Goal: Contribute content: Add original content to the website for others to see

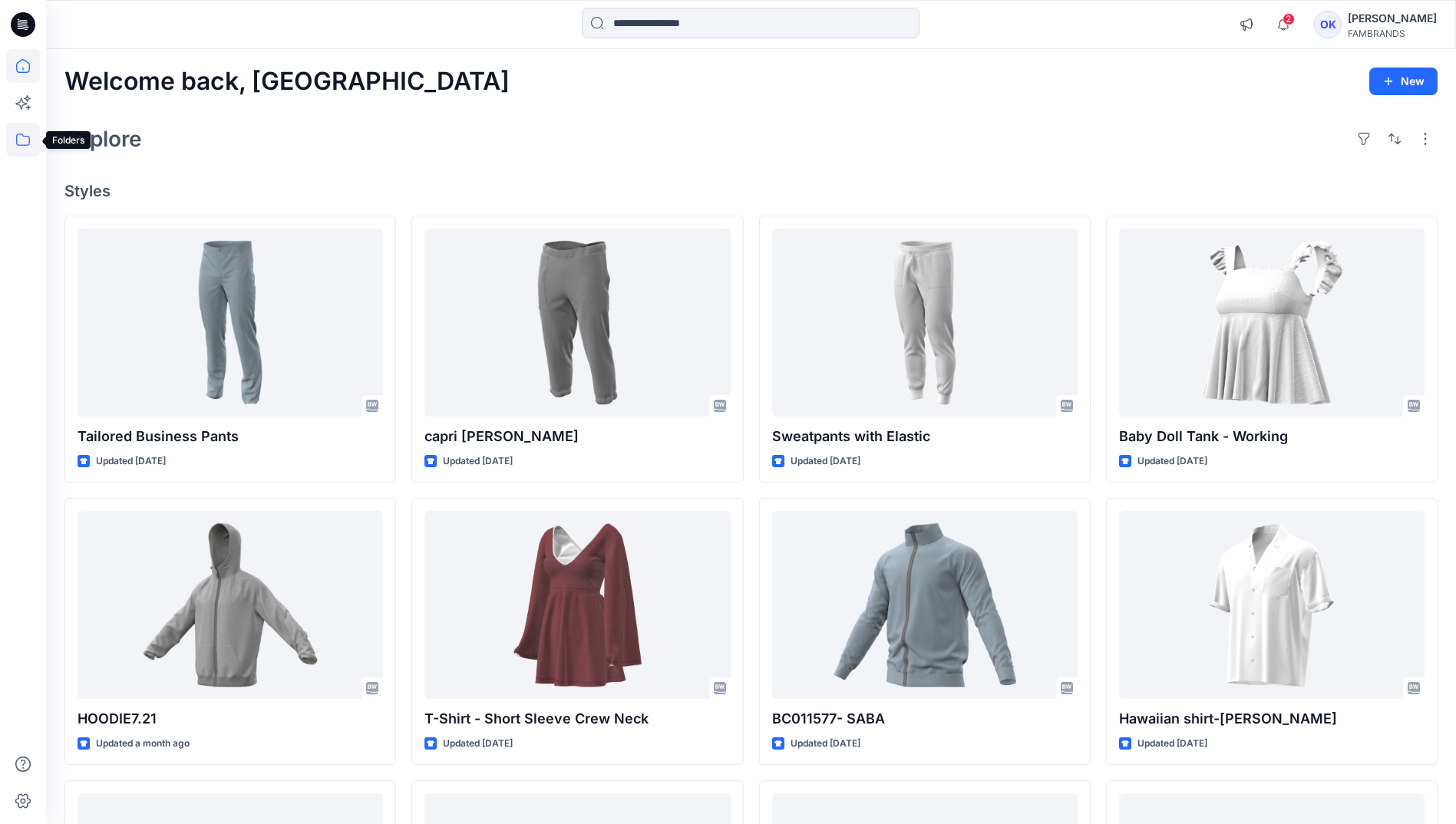
click at [30, 146] on icon at bounding box center [23, 139] width 33 height 33
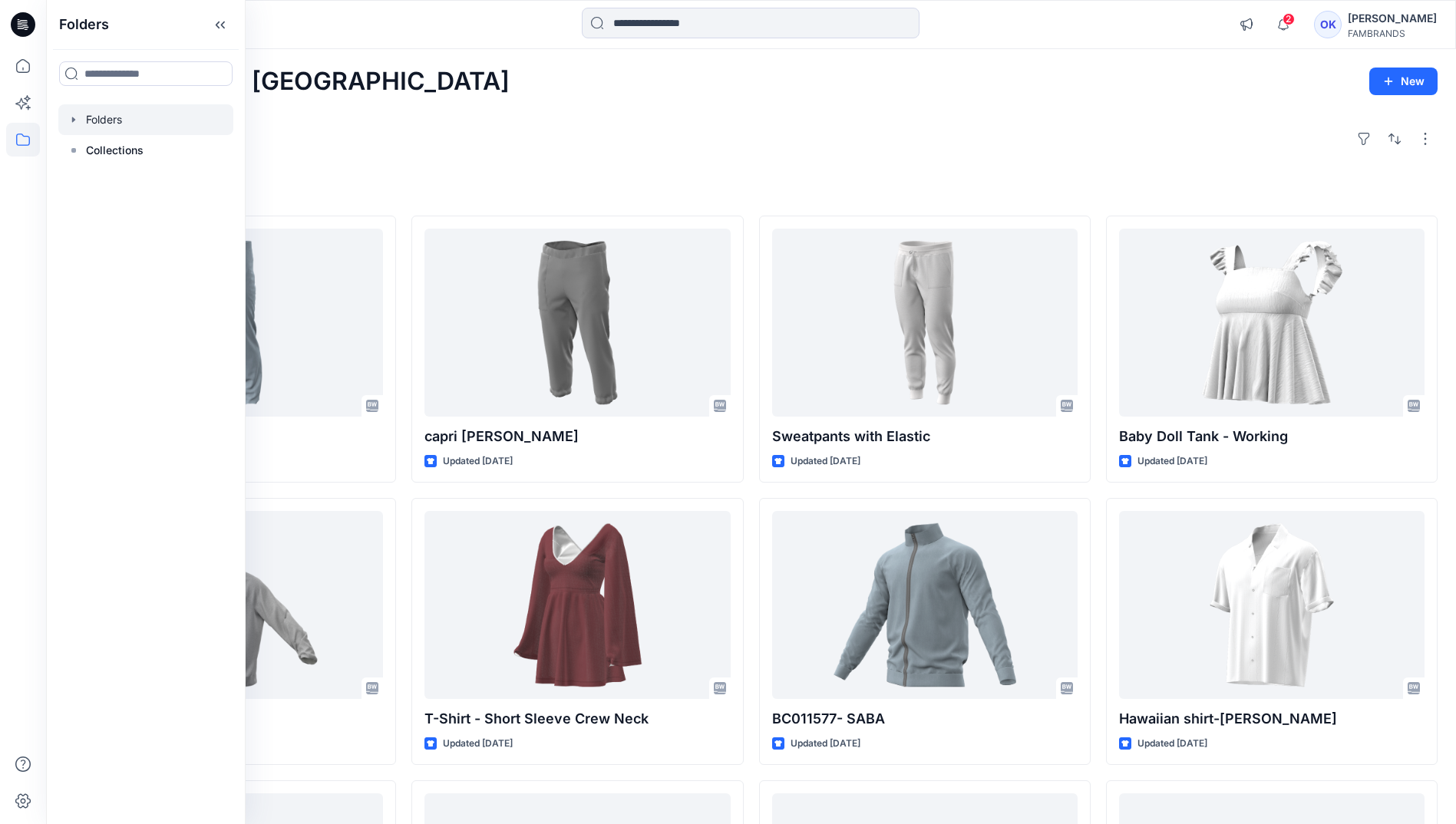
click at [70, 122] on icon "button" at bounding box center [73, 120] width 13 height 13
click at [86, 147] on icon "button" at bounding box center [89, 150] width 13 height 13
click at [112, 151] on div at bounding box center [158, 150] width 199 height 30
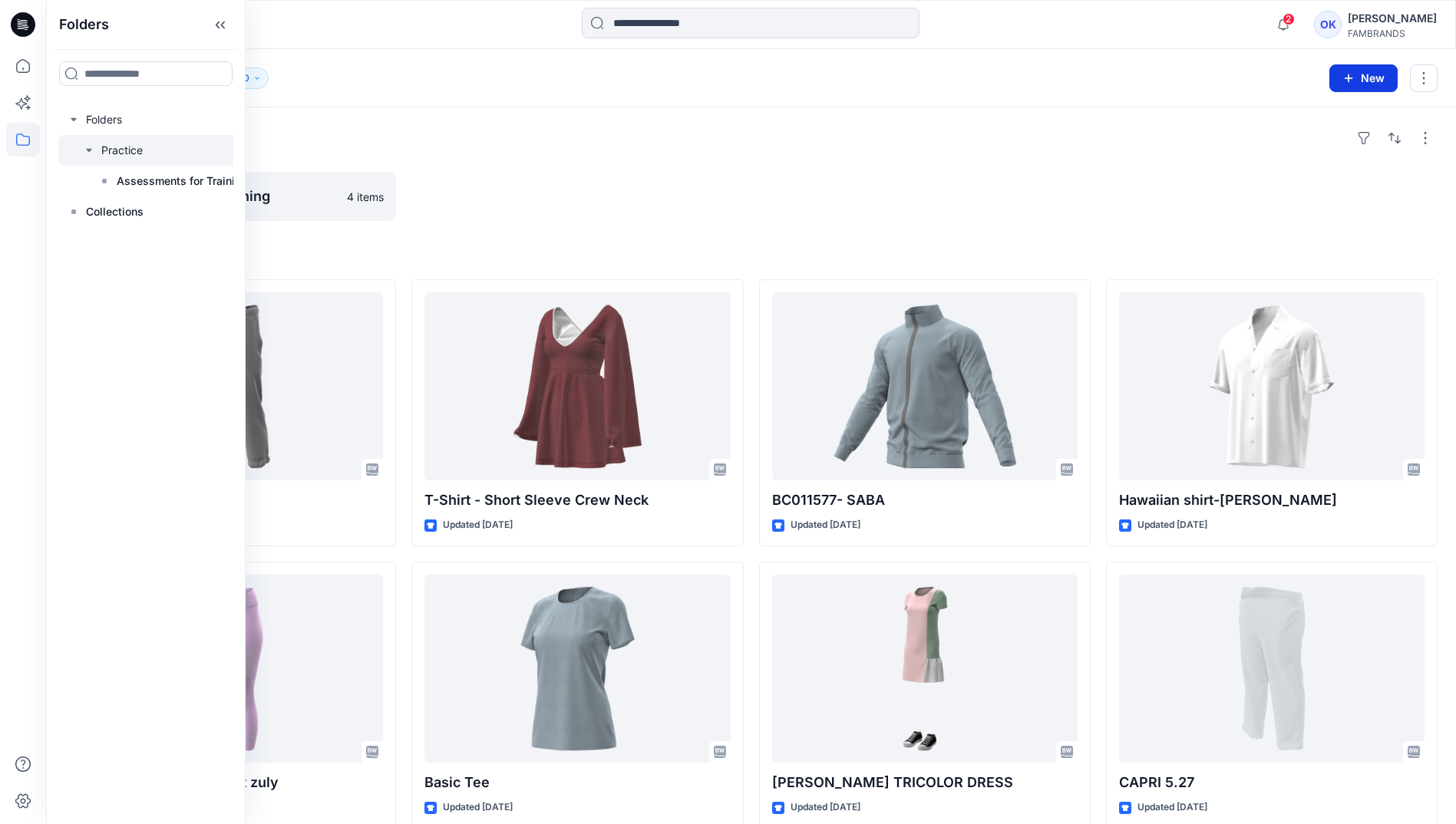
click at [1348, 80] on icon "button" at bounding box center [1348, 78] width 13 height 13
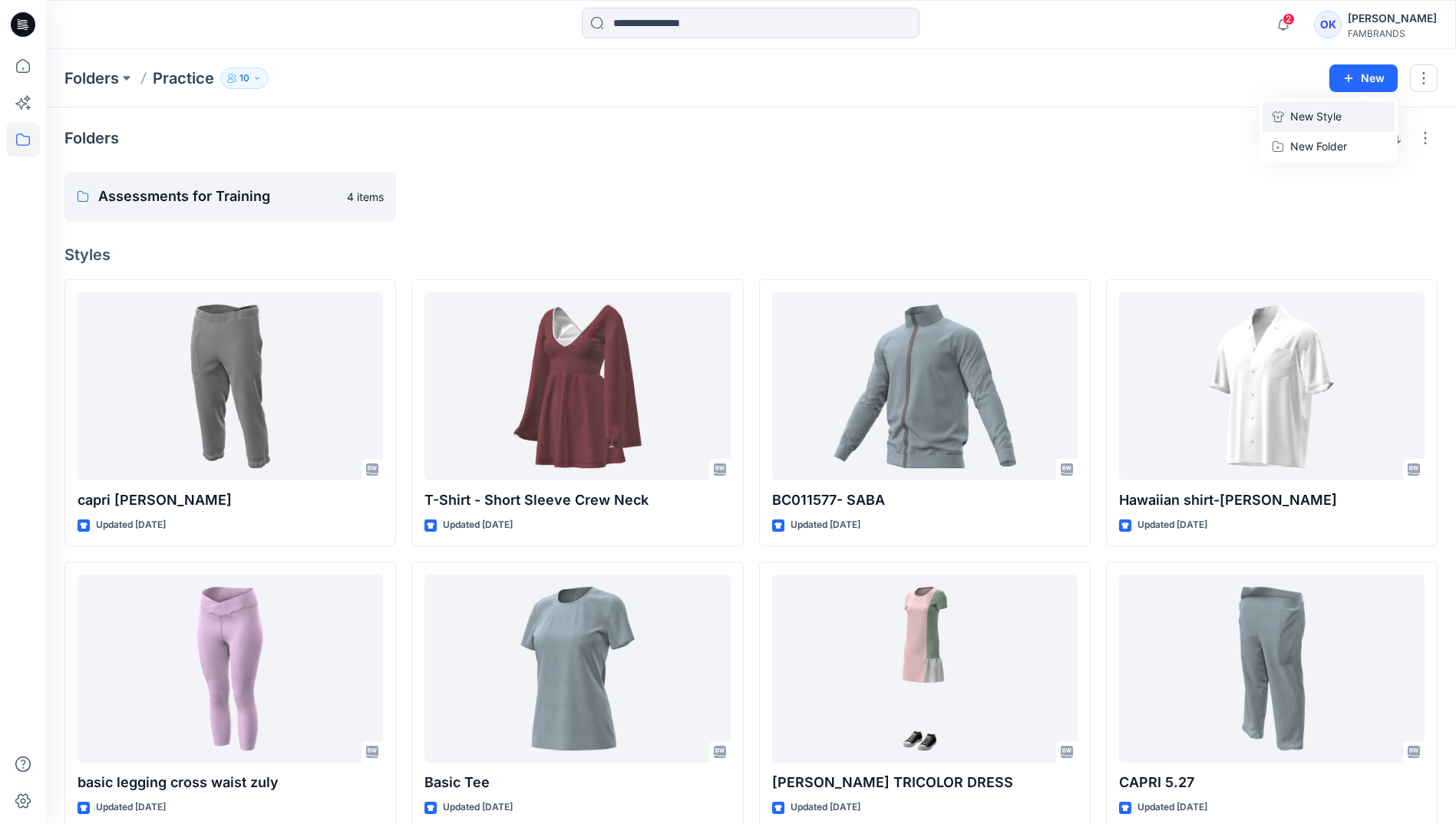
click at [1297, 119] on p "New Style" at bounding box center [1316, 117] width 51 height 19
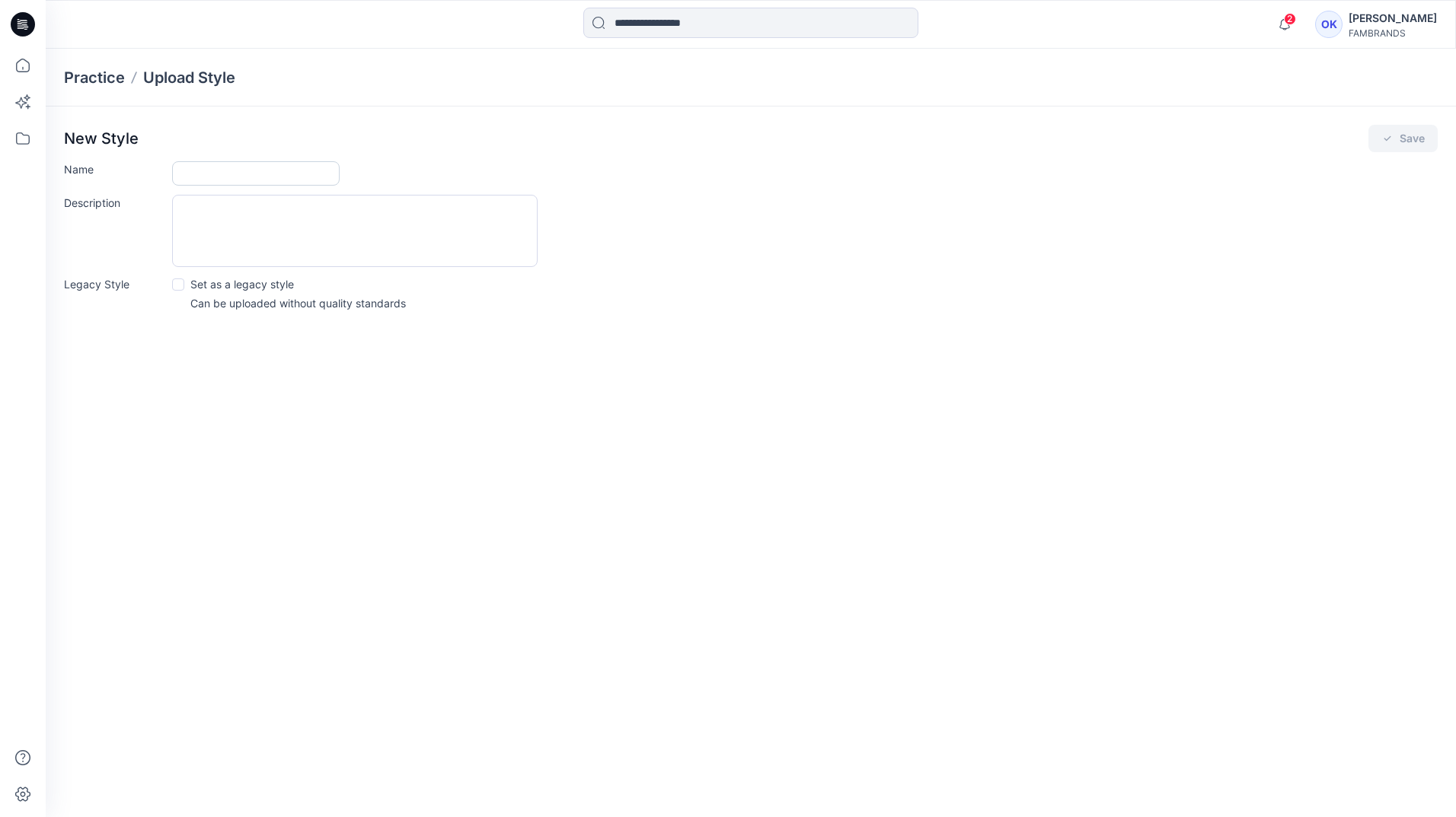
click at [211, 165] on input "Name" at bounding box center [256, 173] width 167 height 24
type input "*********"
click at [1398, 134] on button "Save" at bounding box center [1403, 138] width 69 height 27
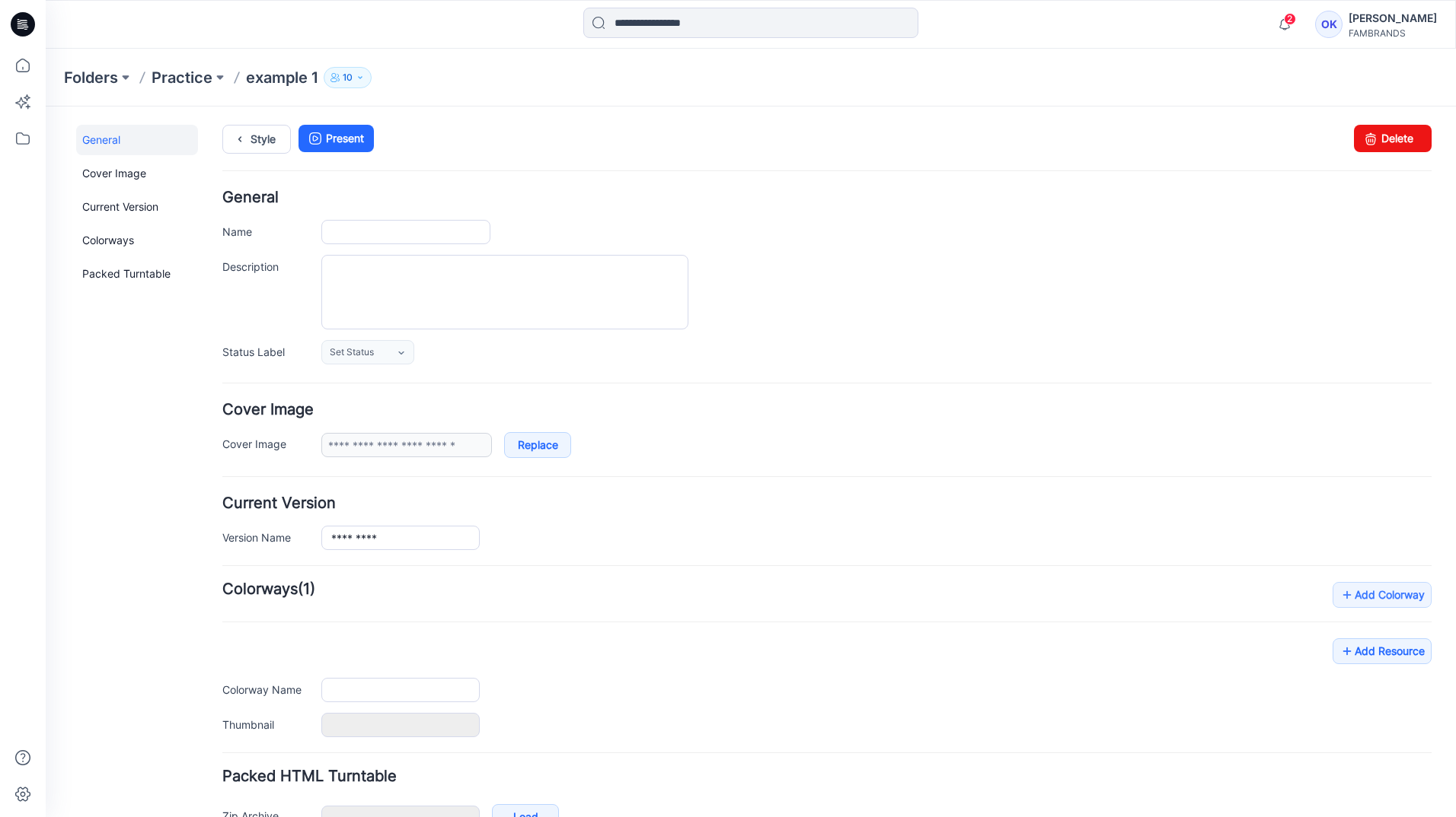
type input "*********"
type input "**********"
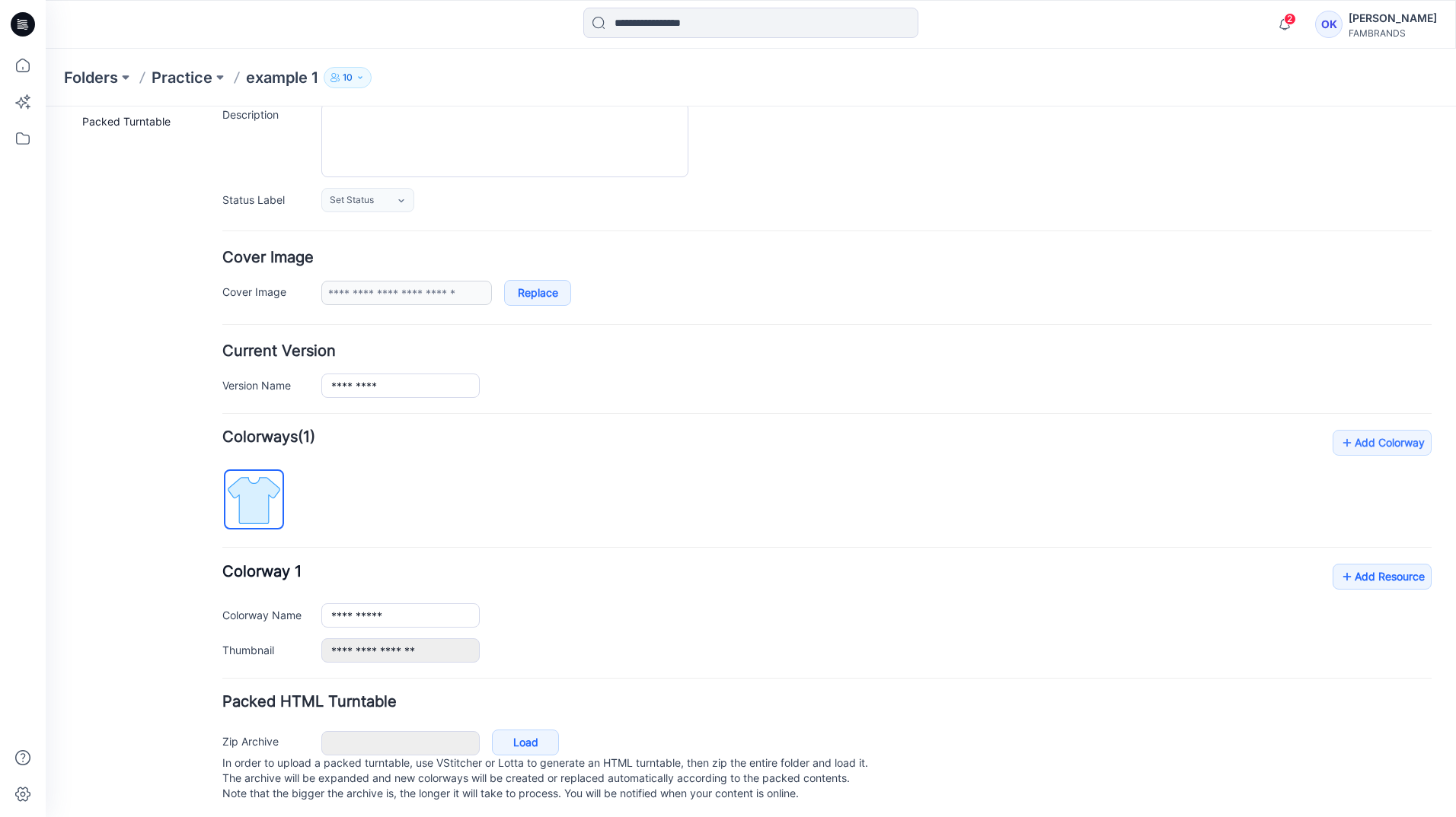
scroll to position [172, 0]
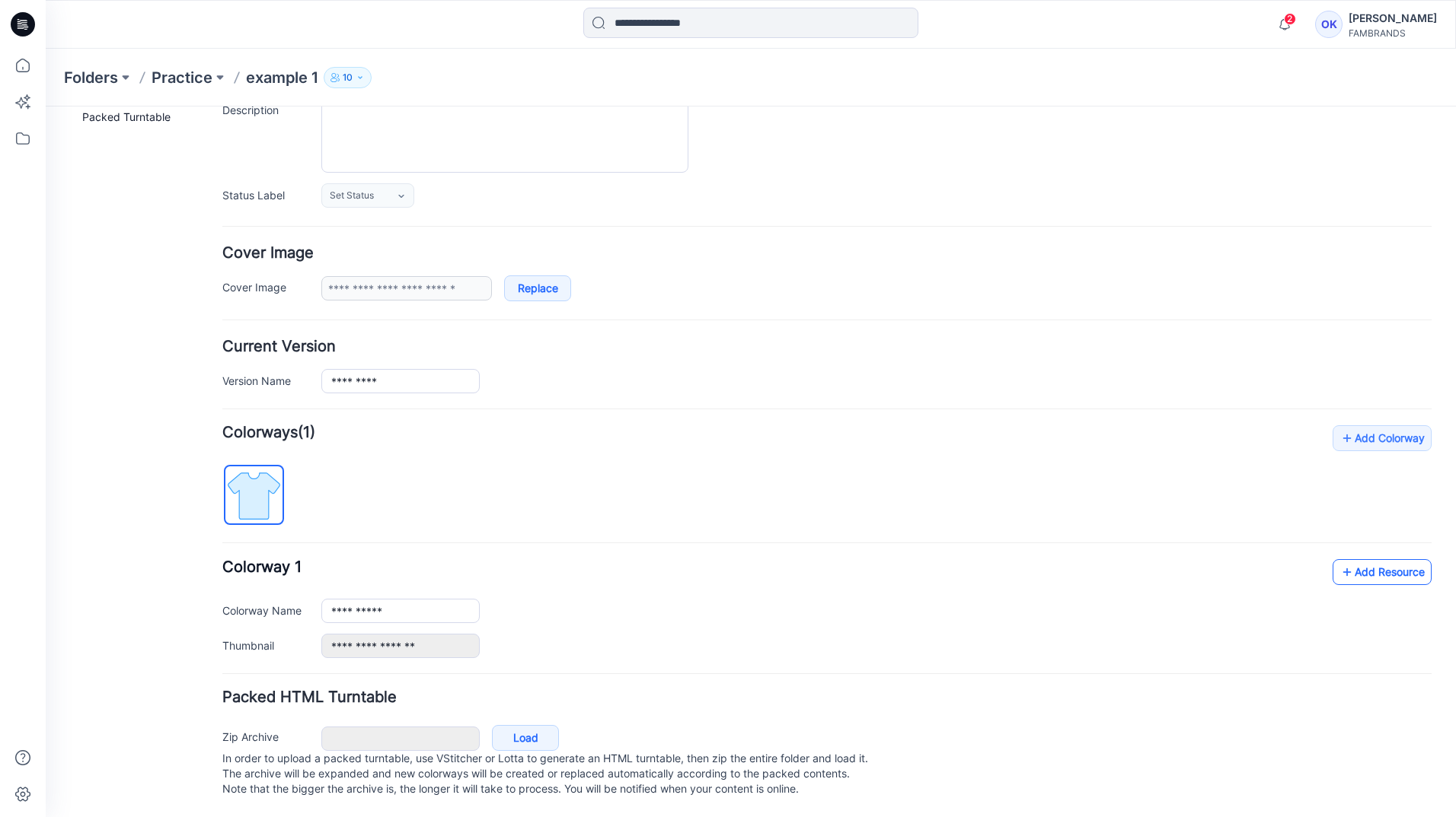
click at [1356, 560] on link "Add Resource" at bounding box center [1382, 572] width 99 height 26
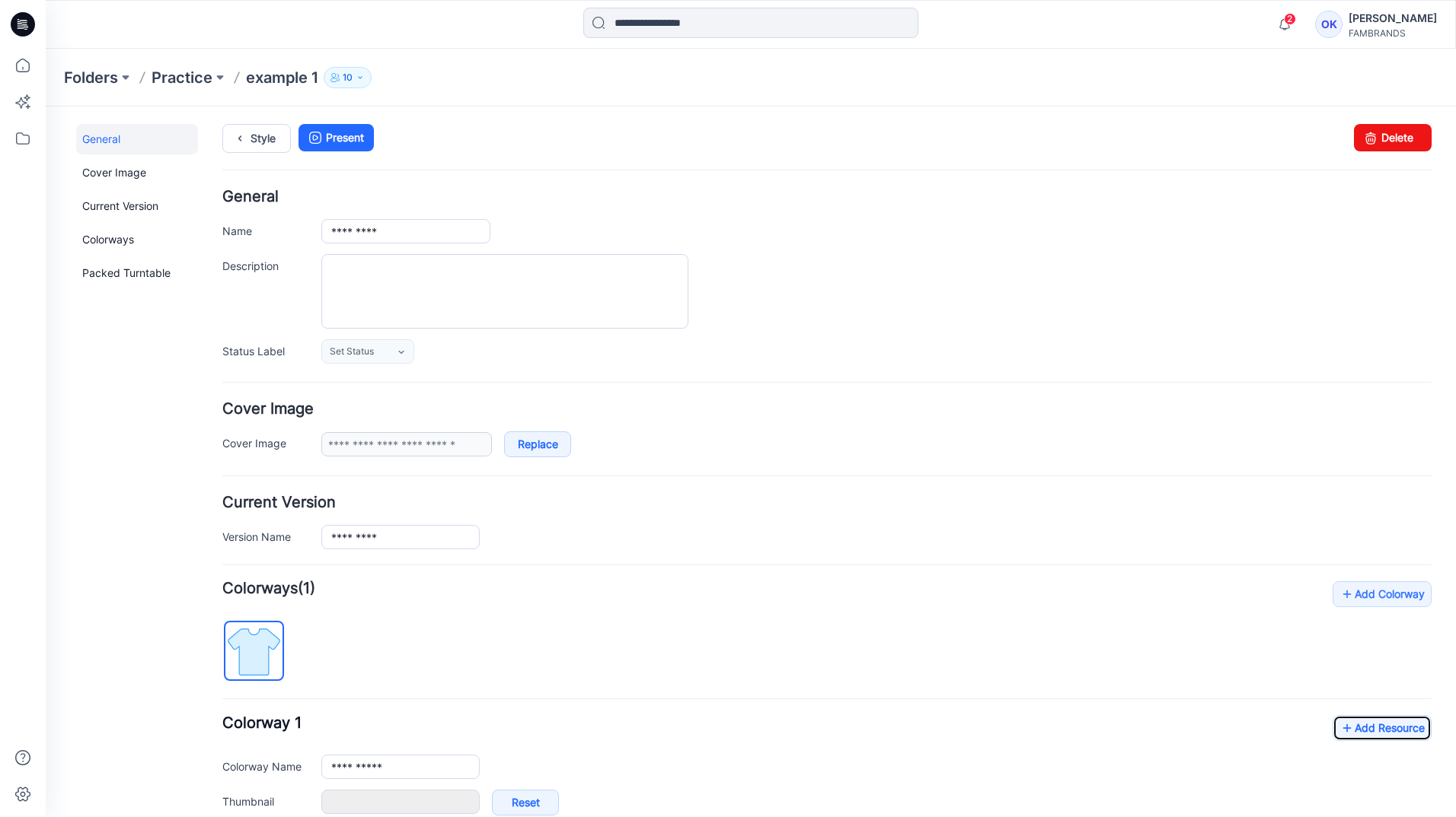
scroll to position [0, 0]
click at [252, 139] on link "Style" at bounding box center [257, 139] width 69 height 29
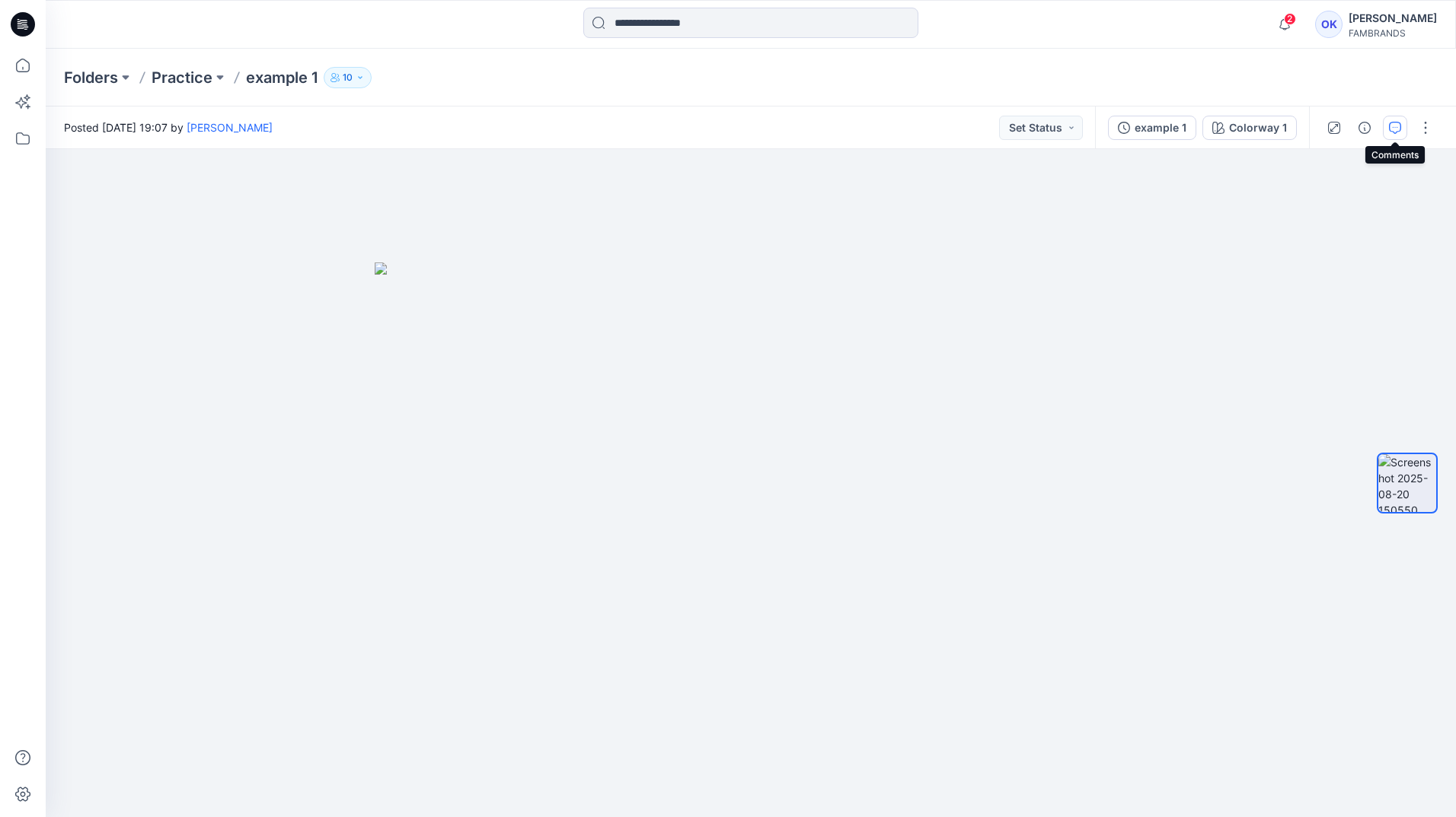
click at [1400, 127] on icon "button" at bounding box center [1395, 127] width 13 height 13
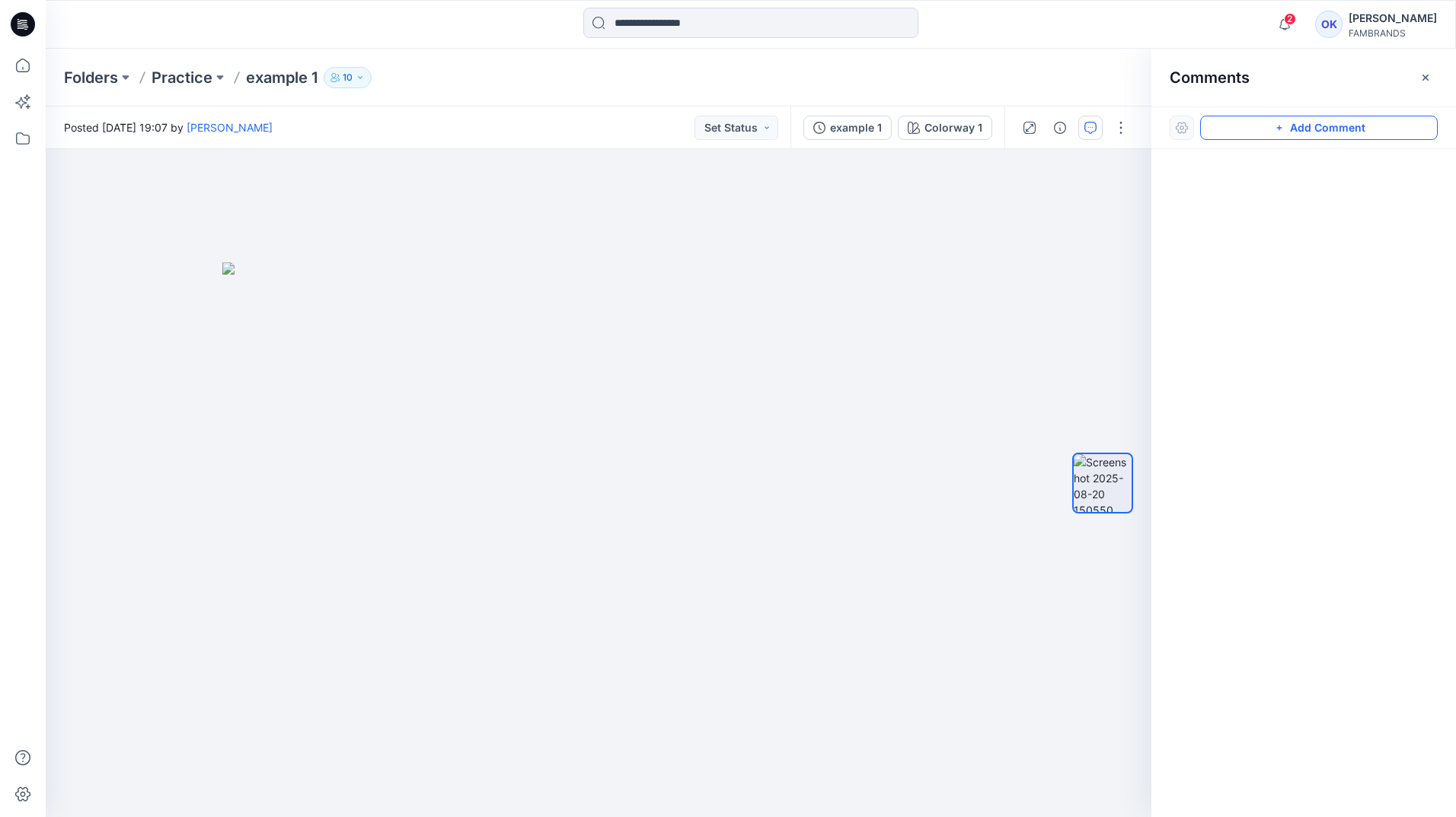
click at [1264, 130] on button "Add Comment" at bounding box center [1319, 127] width 237 height 24
click at [373, 422] on div "1" at bounding box center [599, 484] width 1106 height 668
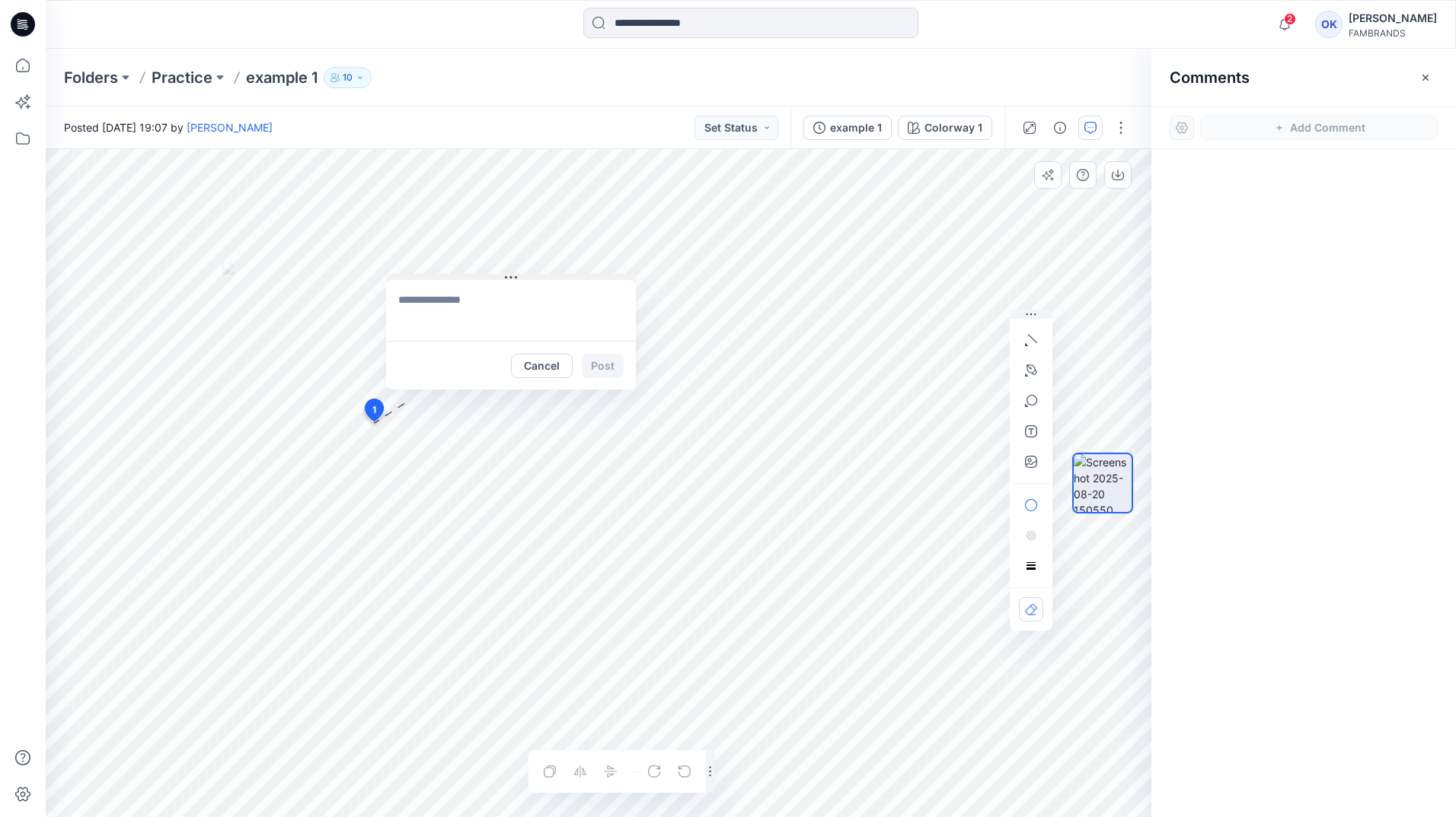
drag, startPoint x: 477, startPoint y: 433, endPoint x: 513, endPoint y: 278, distance: 159.1
click at [513, 278] on icon at bounding box center [510, 278] width 13 height 13
click at [1034, 362] on button "button" at bounding box center [1030, 370] width 24 height 24
click at [327, 473] on icon "Layer 1" at bounding box center [599, 484] width 1106 height 668
drag, startPoint x: 394, startPoint y: 471, endPoint x: 403, endPoint y: 480, distance: 12.7
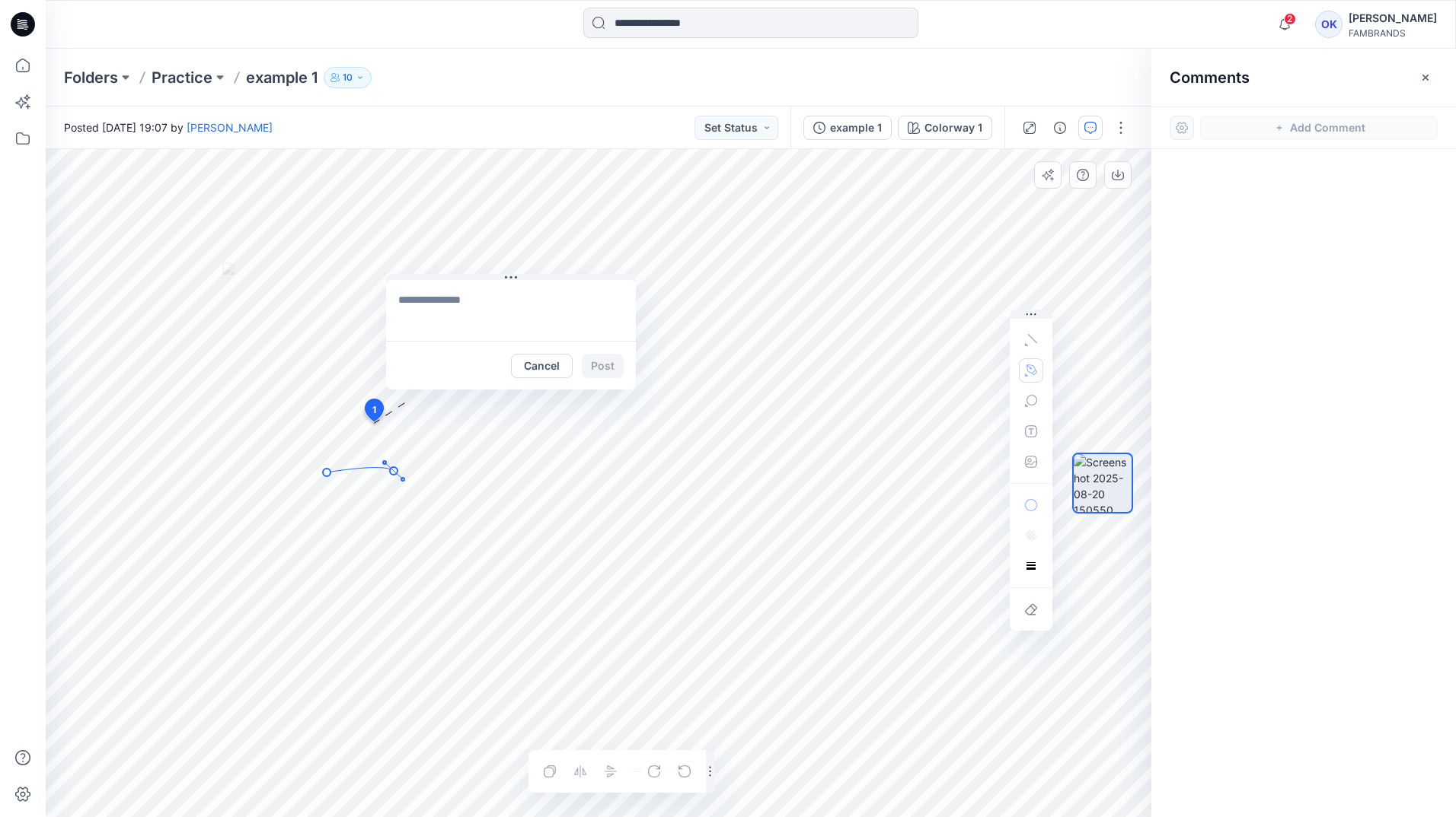
click at [403, 480] on g at bounding box center [364, 471] width 82 height 19
click at [411, 539] on g at bounding box center [366, 499] width 88 height 79
click at [411, 539] on circle at bounding box center [411, 539] width 8 height 8
click at [473, 308] on textarea at bounding box center [510, 310] width 250 height 61
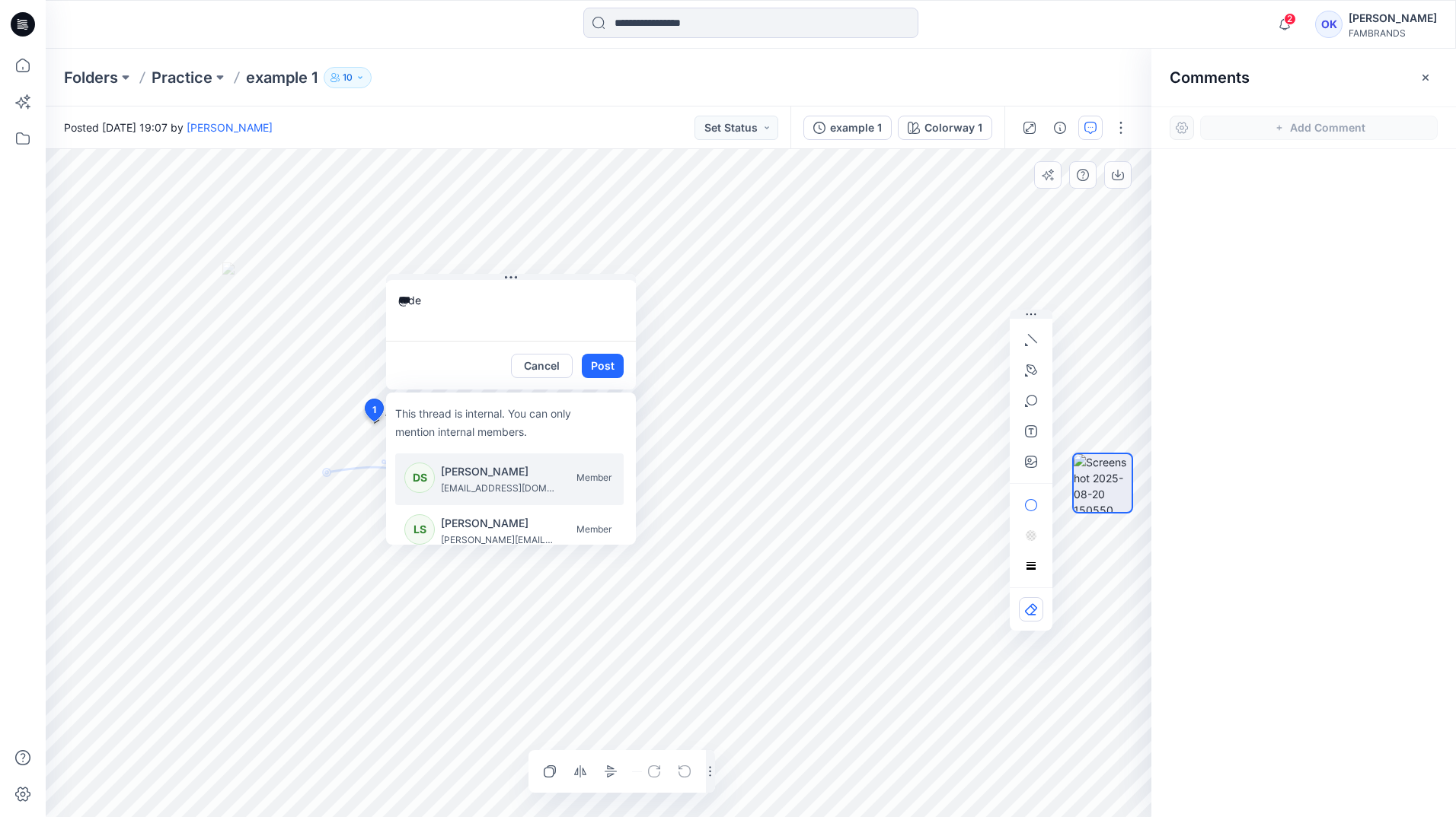
click at [452, 470] on p "[PERSON_NAME]" at bounding box center [499, 471] width 115 height 18
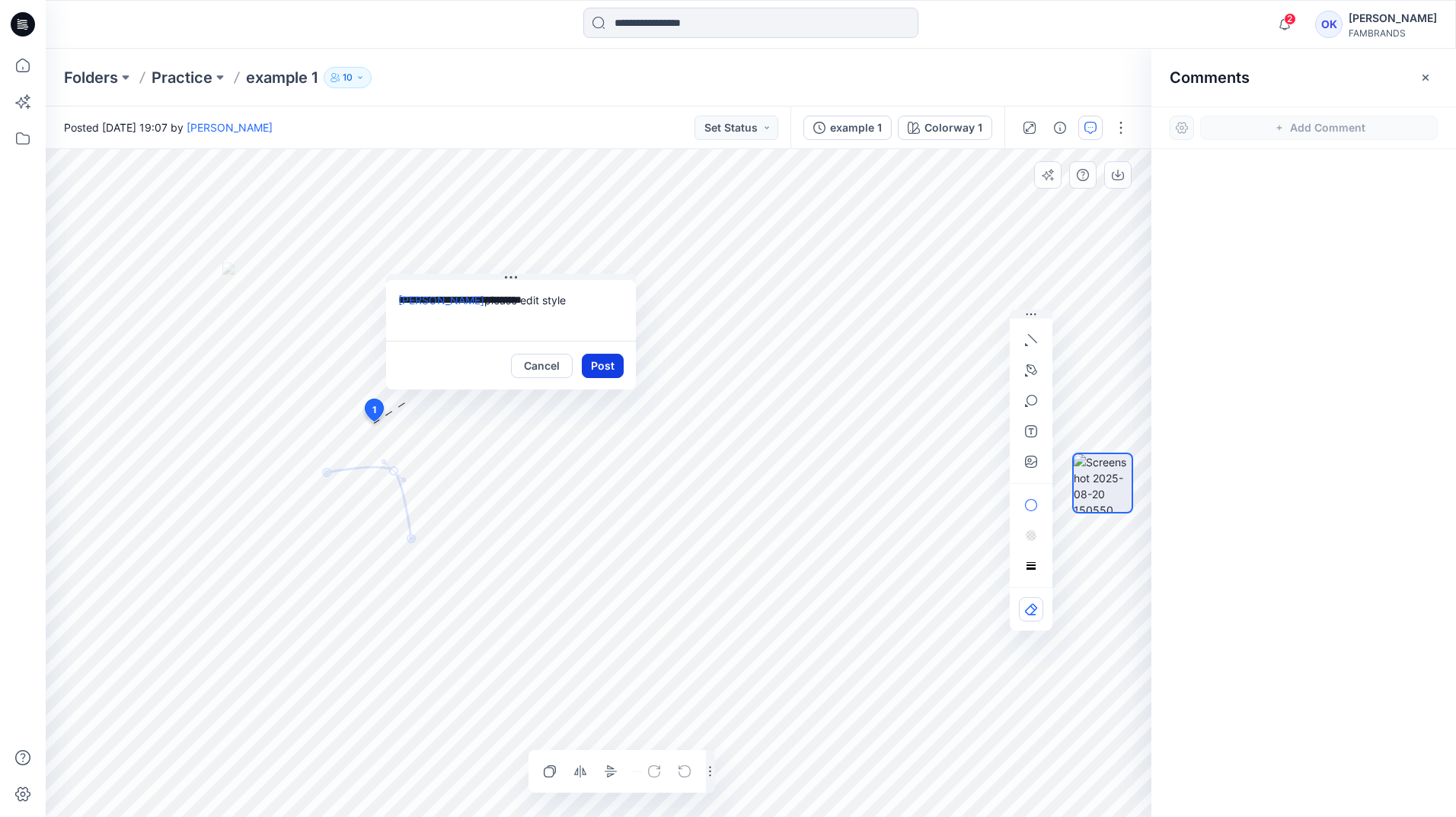
type textarea "**********"
click at [611, 364] on button "Post" at bounding box center [603, 365] width 42 height 24
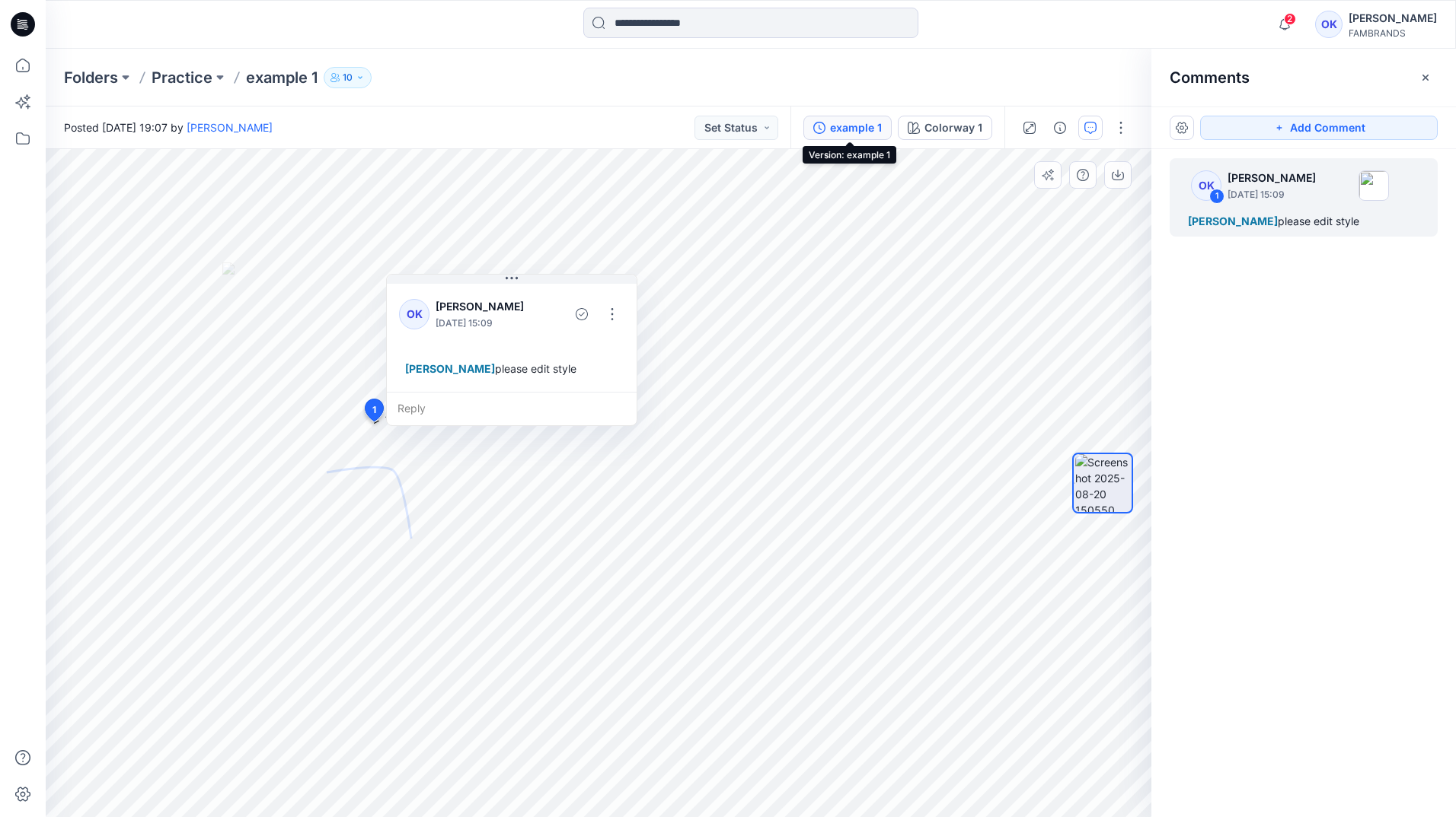
click at [829, 124] on button "example 1" at bounding box center [848, 127] width 88 height 24
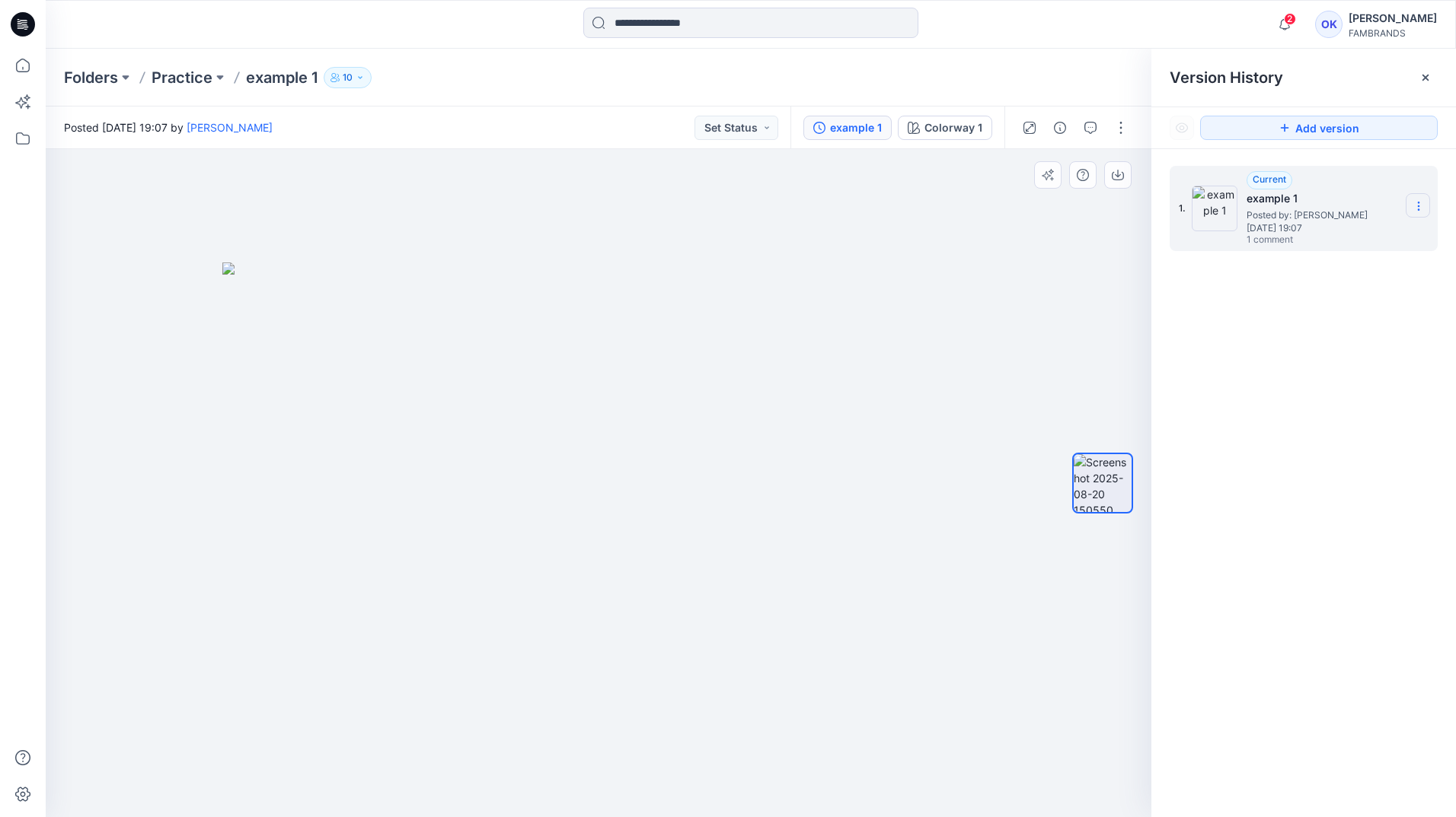
click at [1423, 211] on icon at bounding box center [1418, 206] width 13 height 13
click at [723, 191] on div at bounding box center [599, 484] width 1106 height 668
click at [771, 131] on button "Set Status" at bounding box center [737, 127] width 84 height 24
click at [842, 167] on div at bounding box center [599, 484] width 1106 height 668
click at [774, 127] on button "Set Status" at bounding box center [737, 127] width 84 height 24
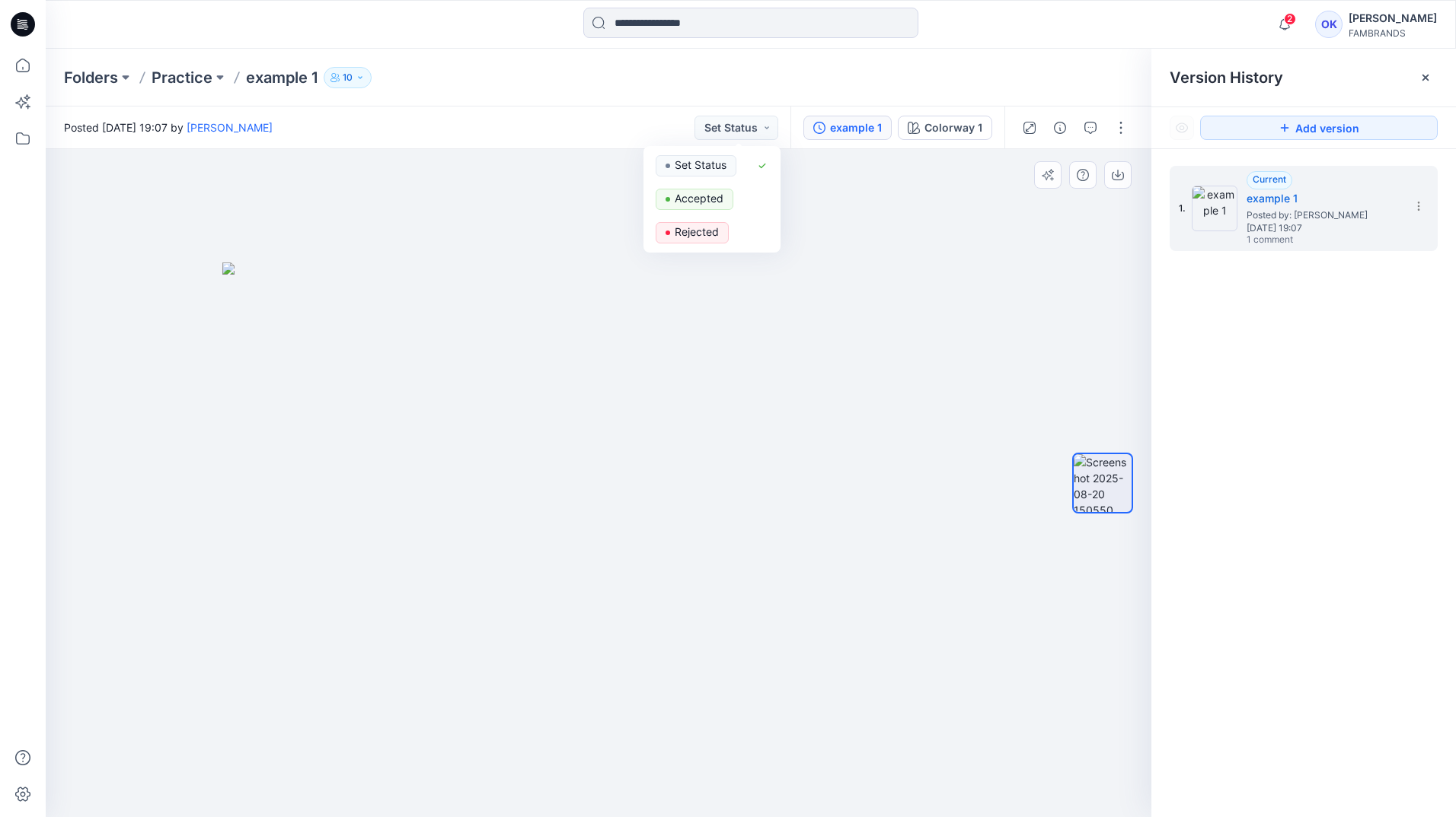
click at [826, 196] on div at bounding box center [599, 484] width 1106 height 668
click at [909, 159] on div at bounding box center [599, 484] width 1106 height 668
click at [1093, 120] on button "button" at bounding box center [1090, 127] width 24 height 24
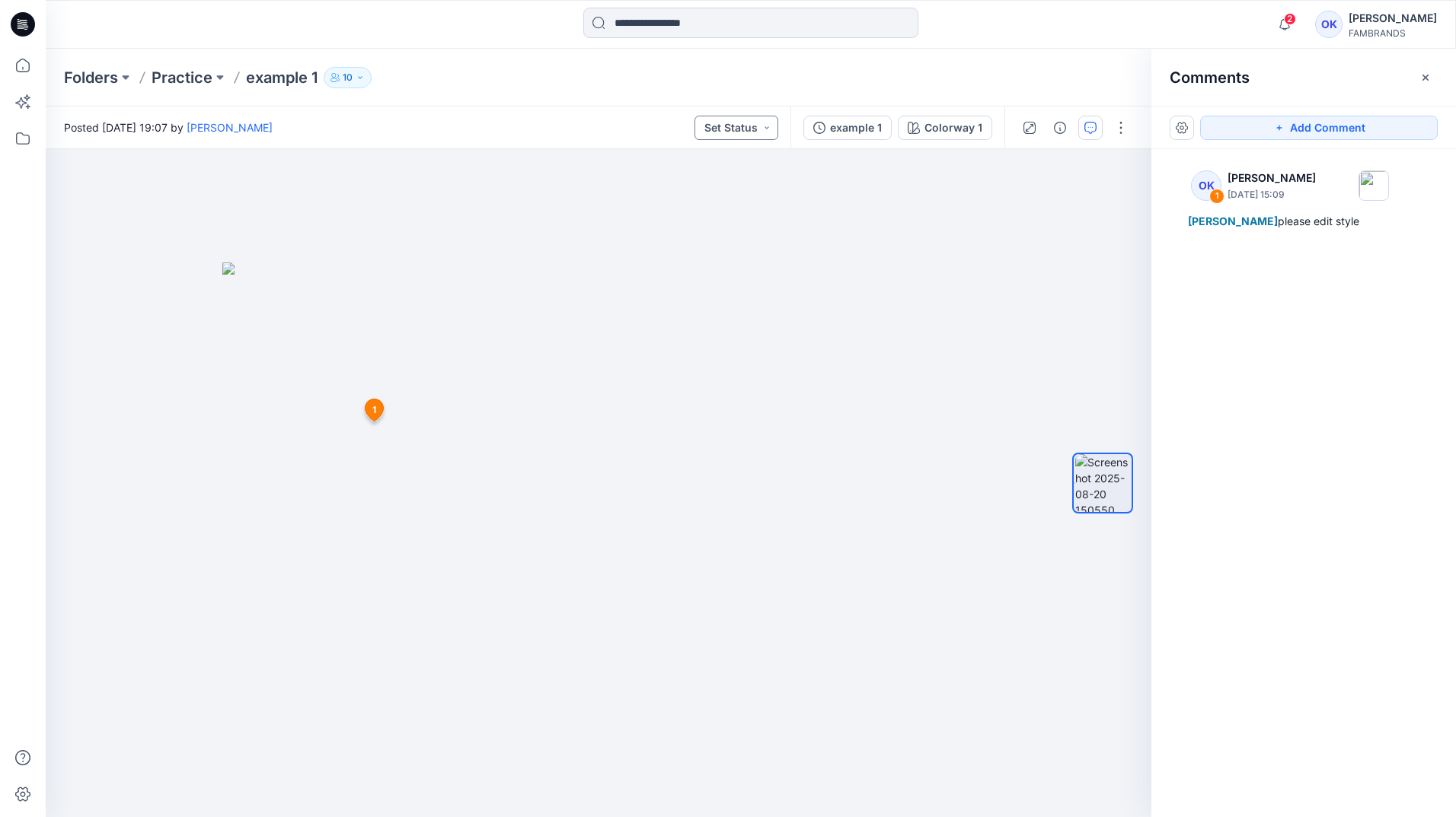
click at [762, 122] on button "Set Status" at bounding box center [737, 127] width 84 height 24
